Goal: Task Accomplishment & Management: Use online tool/utility

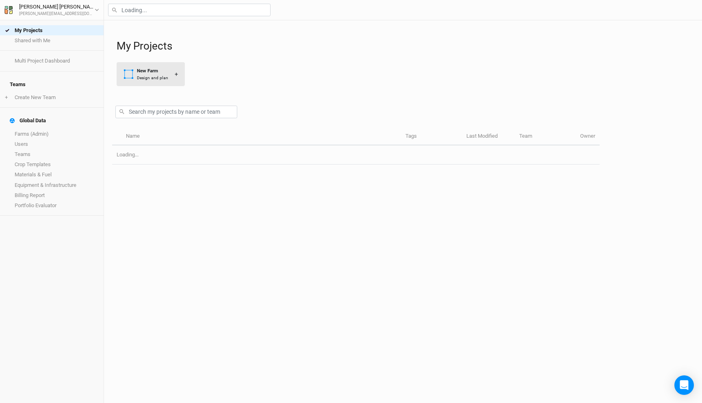
click at [150, 78] on div "Design and plan" at bounding box center [152, 78] width 31 height 6
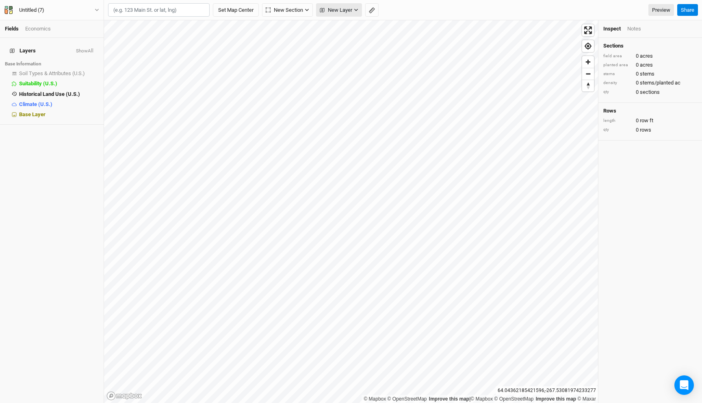
click at [338, 10] on span "New Layer" at bounding box center [336, 10] width 32 height 8
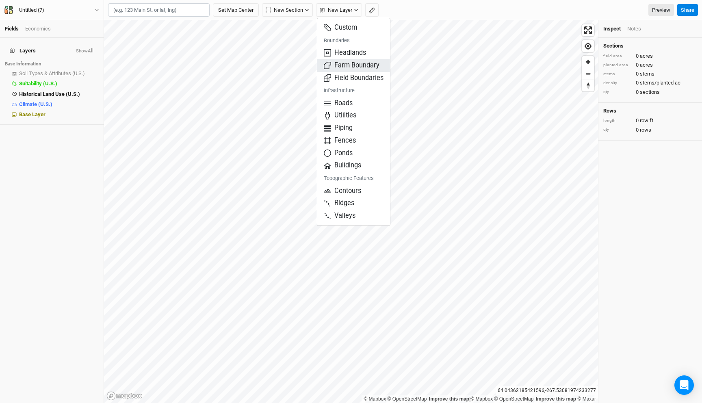
click at [348, 62] on span "Farm Boundary" at bounding box center [352, 65] width 56 height 9
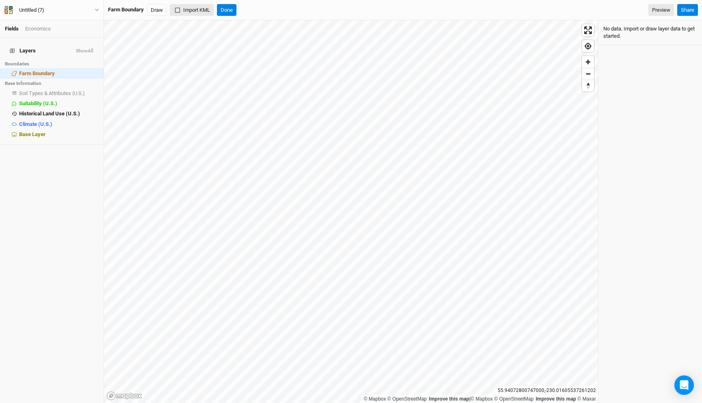
click at [183, 11] on button "Import KML" at bounding box center [192, 10] width 44 height 12
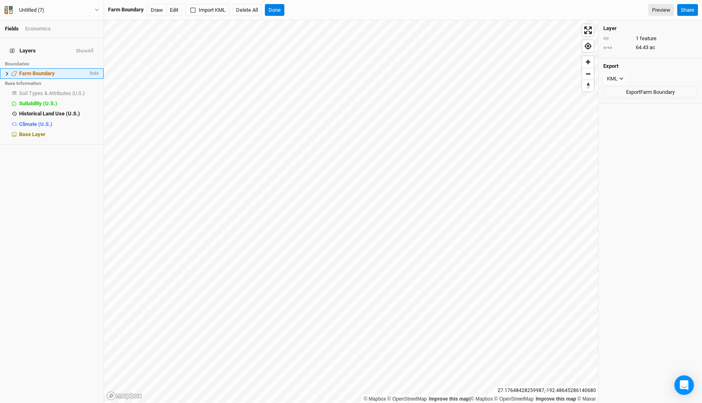
click at [6, 71] on icon at bounding box center [7, 73] width 4 height 4
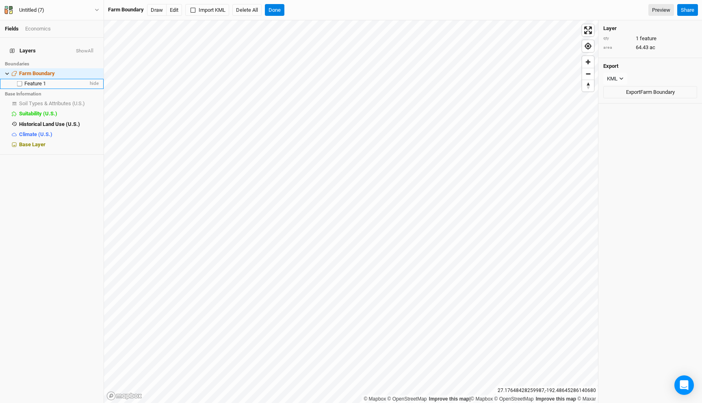
click at [36, 83] on li "Feature 1 hide" at bounding box center [52, 84] width 104 height 10
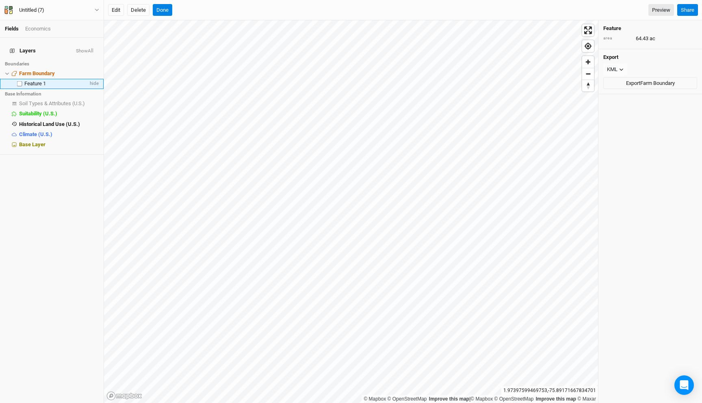
click at [32, 81] on span "Feature 1" at bounding box center [35, 83] width 22 height 6
